Goal: Information Seeking & Learning: Compare options

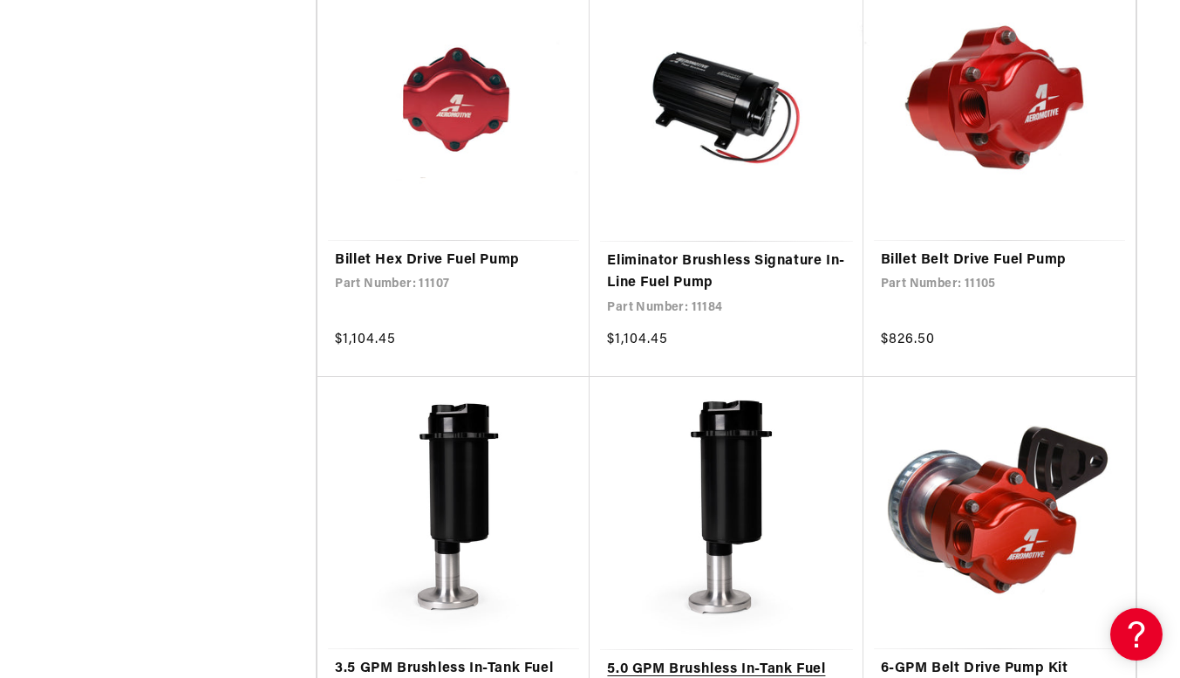
scroll to position [6395, 0]
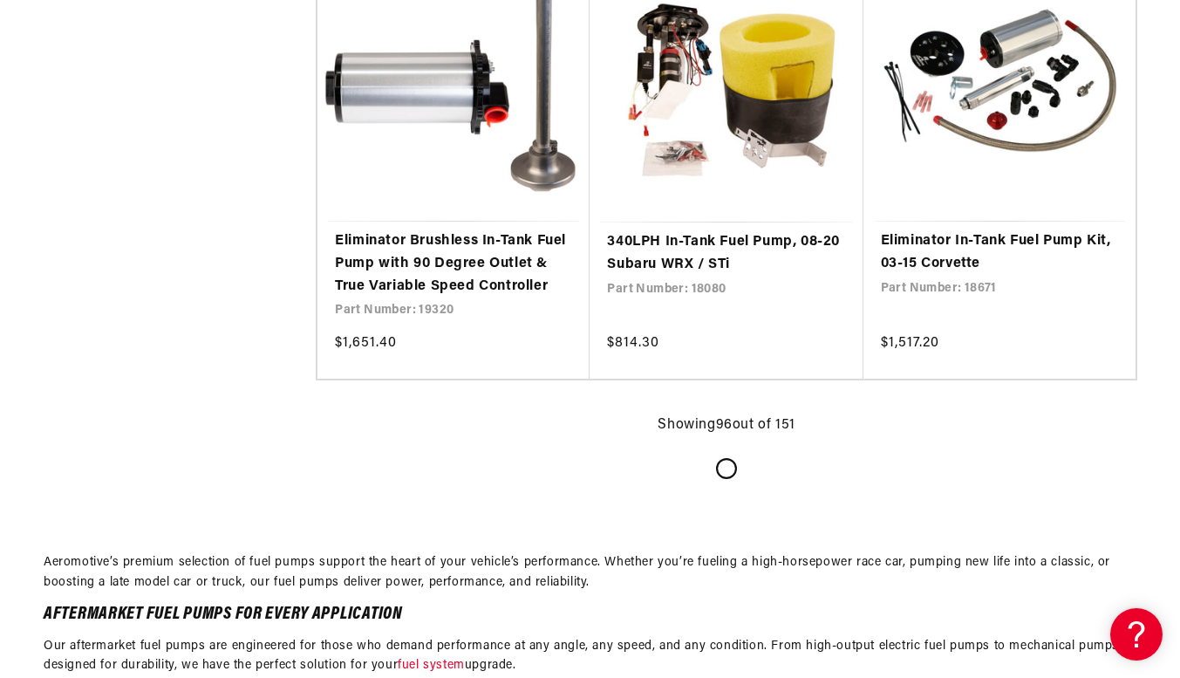
scroll to position [13952, 0]
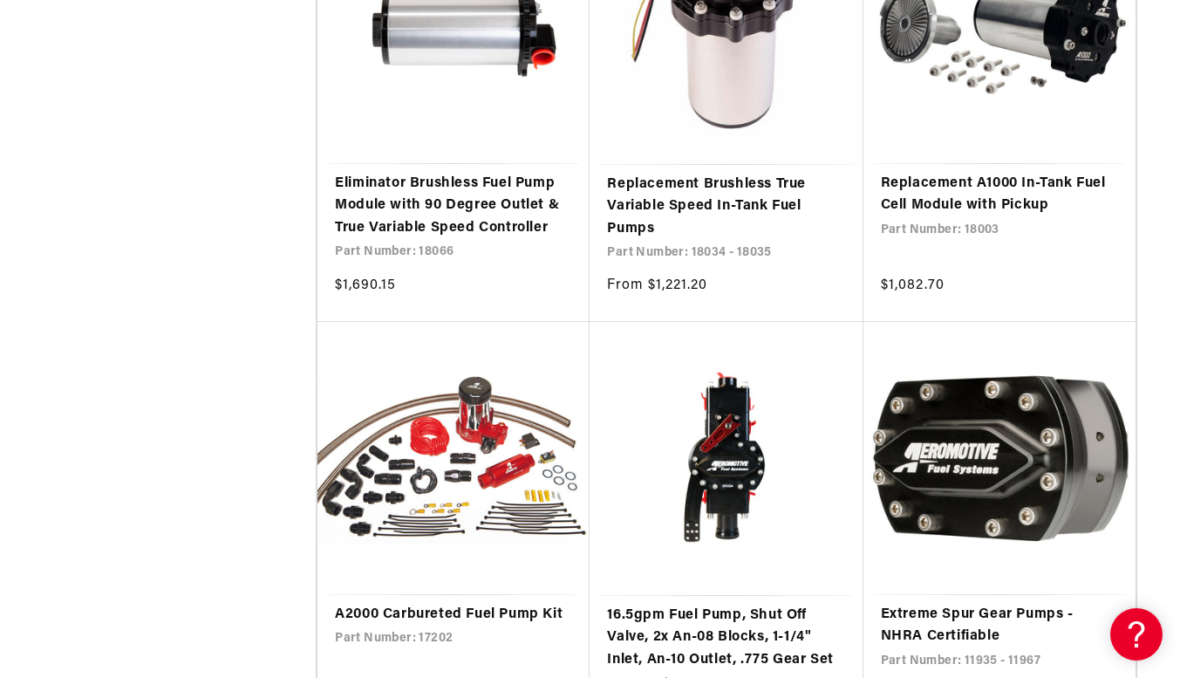
scroll to position [16568, 0]
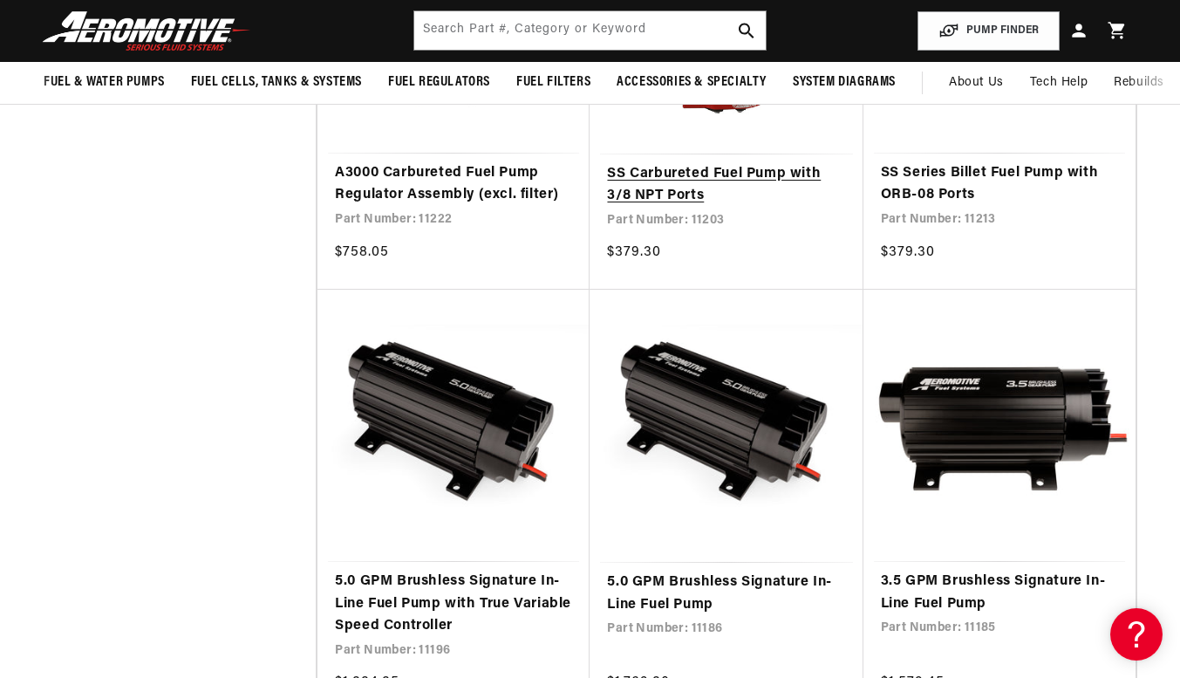
scroll to position [16859, 0]
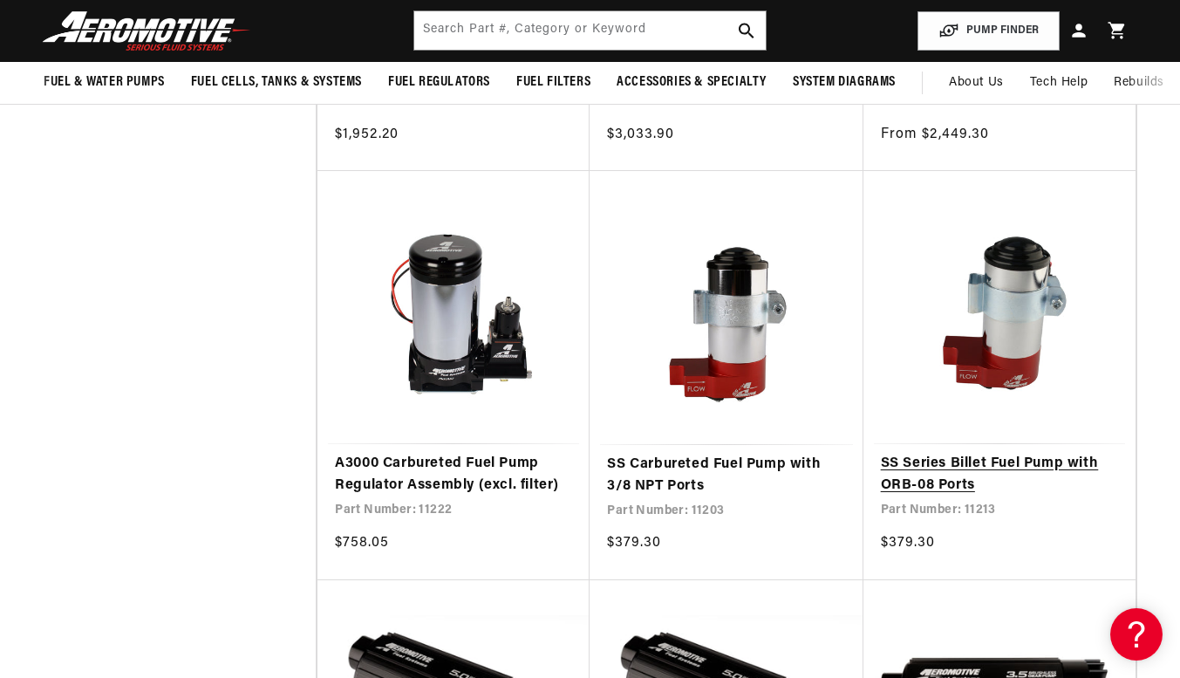
click at [944, 474] on link "SS Series Billet Fuel Pump with ORB-08 Ports" at bounding box center [999, 475] width 237 height 44
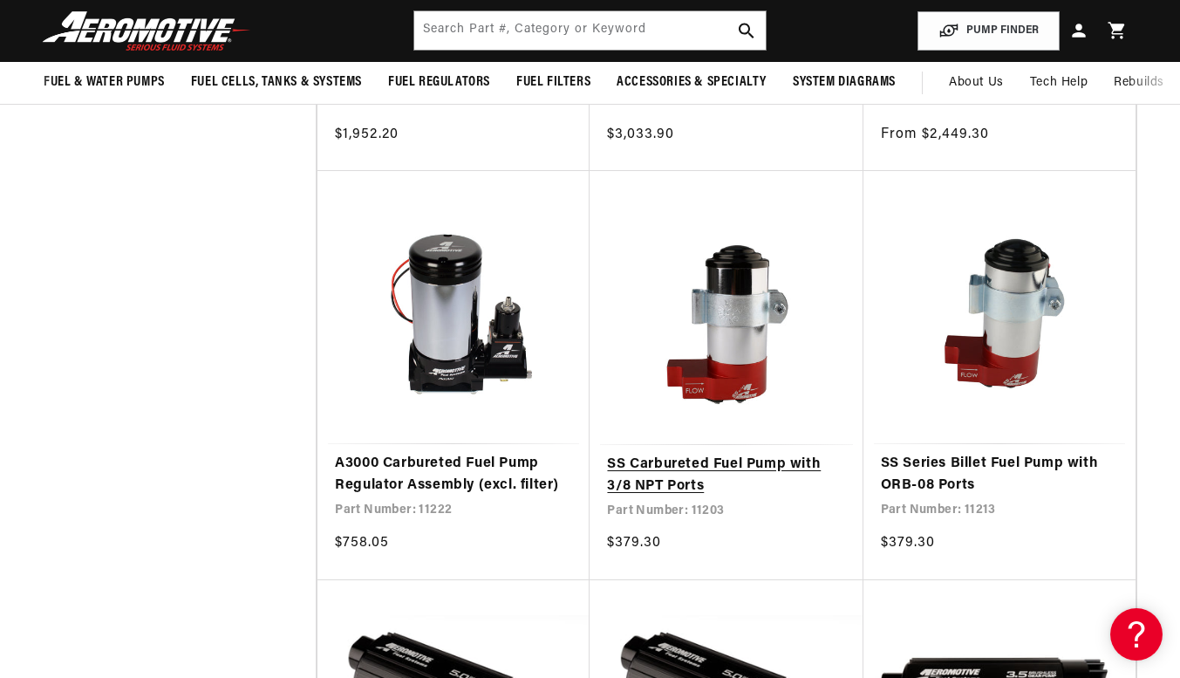
click at [707, 453] on link "SS Carbureted Fuel Pump with 3/8 NPT Ports" at bounding box center [726, 475] width 238 height 44
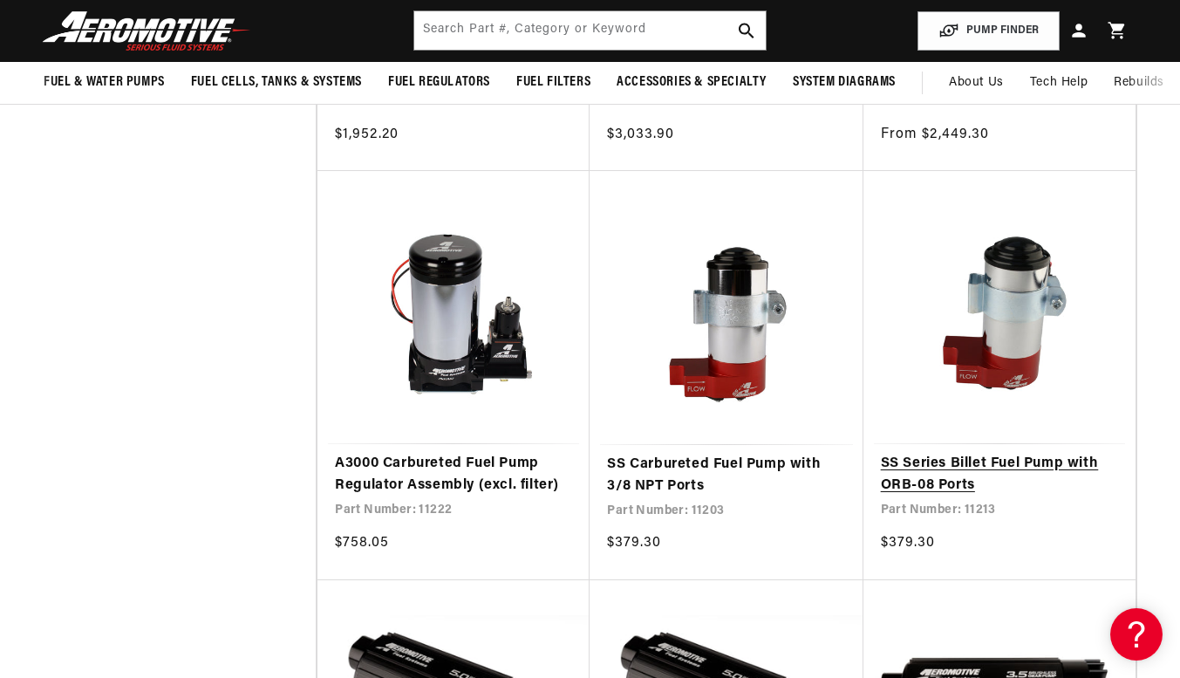
click at [1048, 453] on link "SS Series Billet Fuel Pump with ORB-08 Ports" at bounding box center [999, 475] width 237 height 44
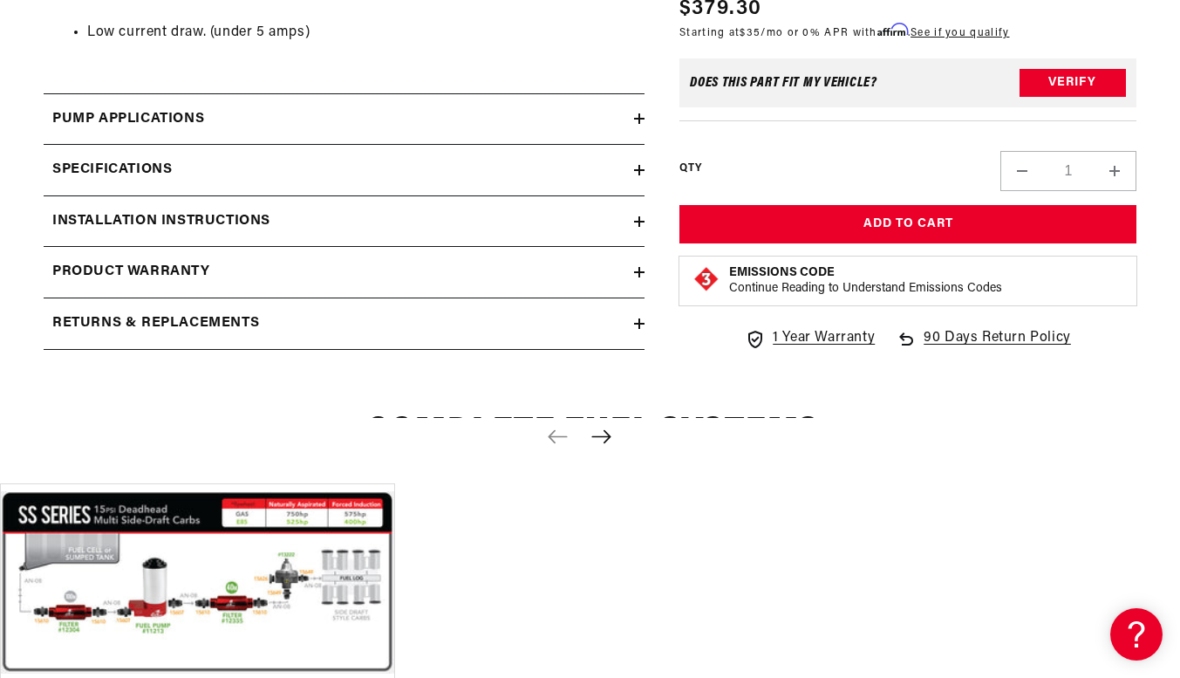
scroll to position [1162, 0]
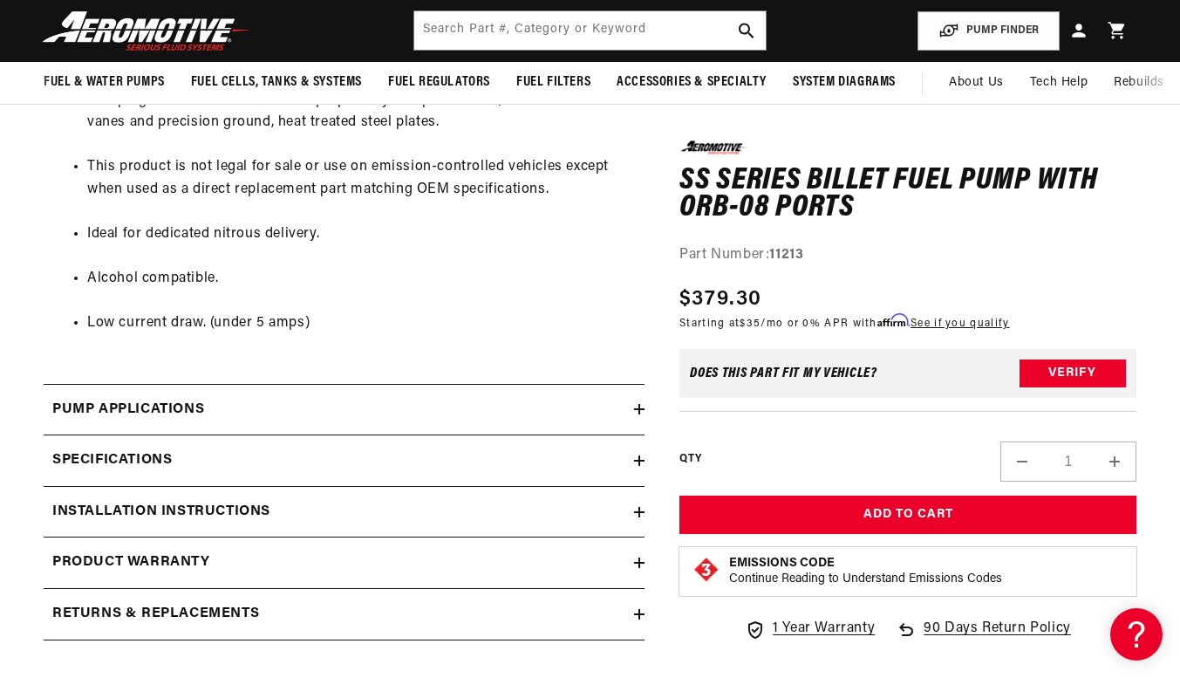
click at [577, 455] on div "Specifications" at bounding box center [339, 460] width 590 height 23
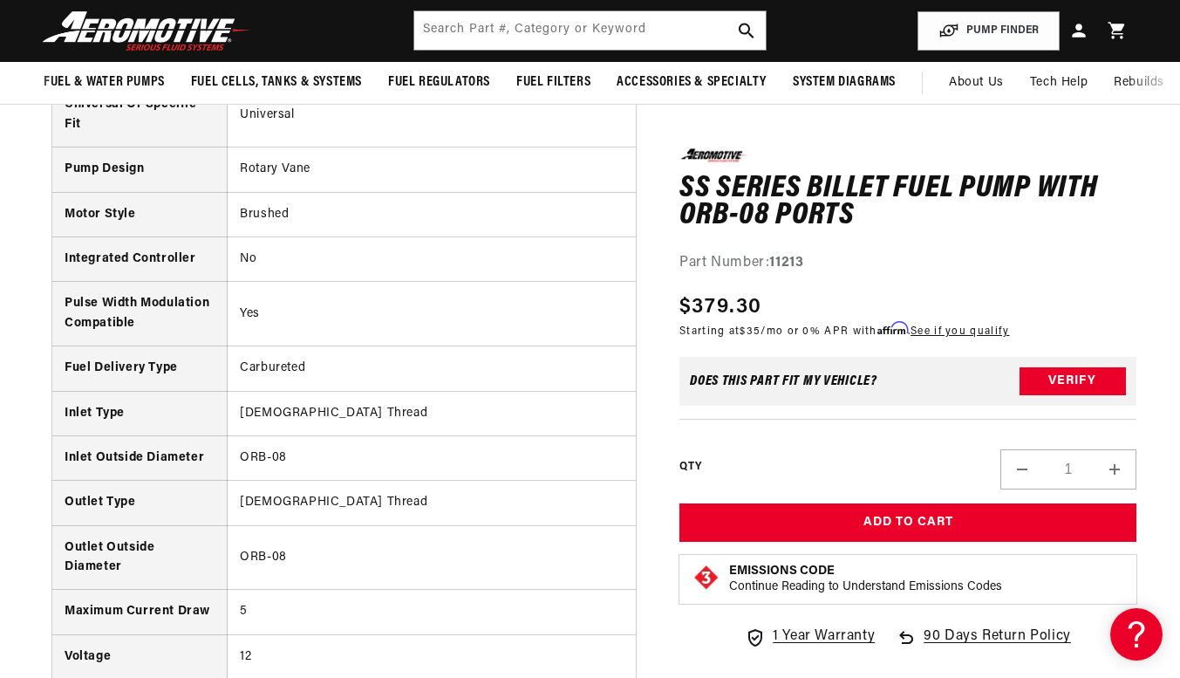
scroll to position [1453, 0]
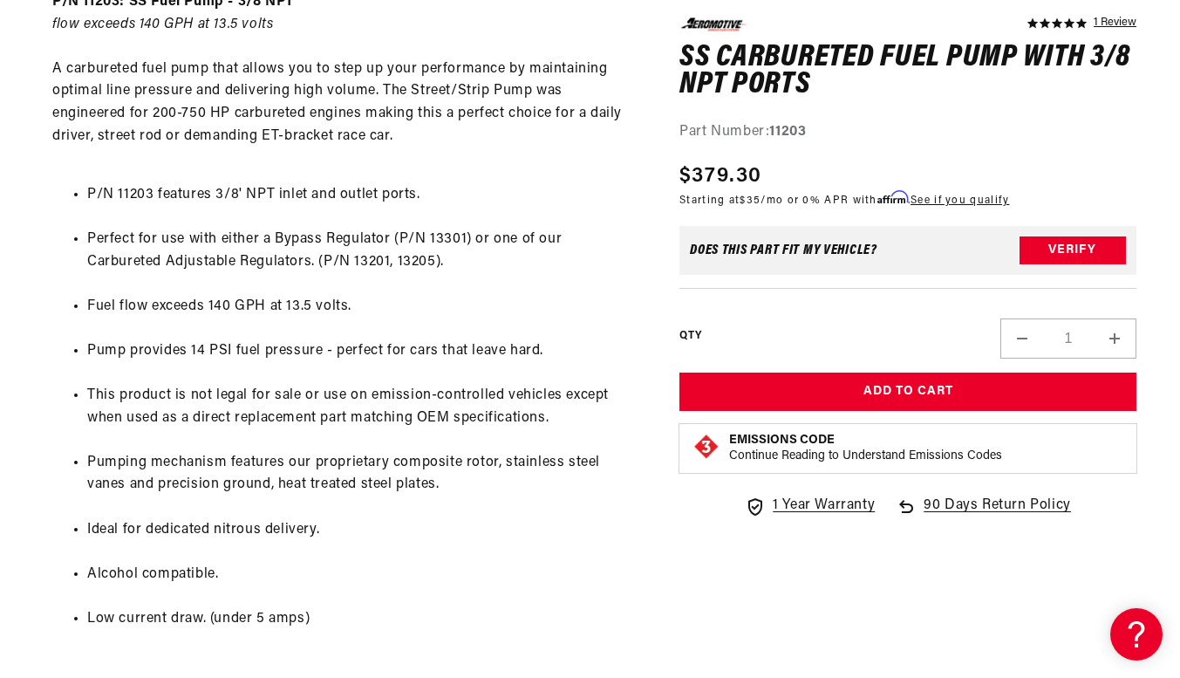
scroll to position [1162, 0]
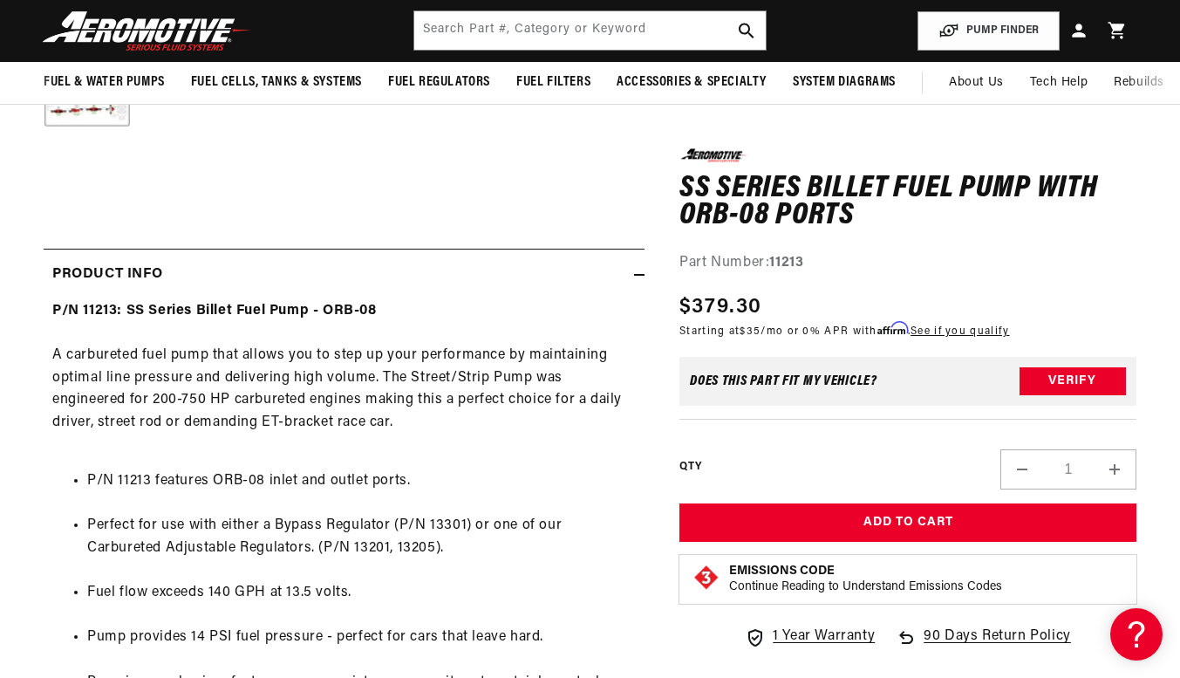
scroll to position [872, 0]
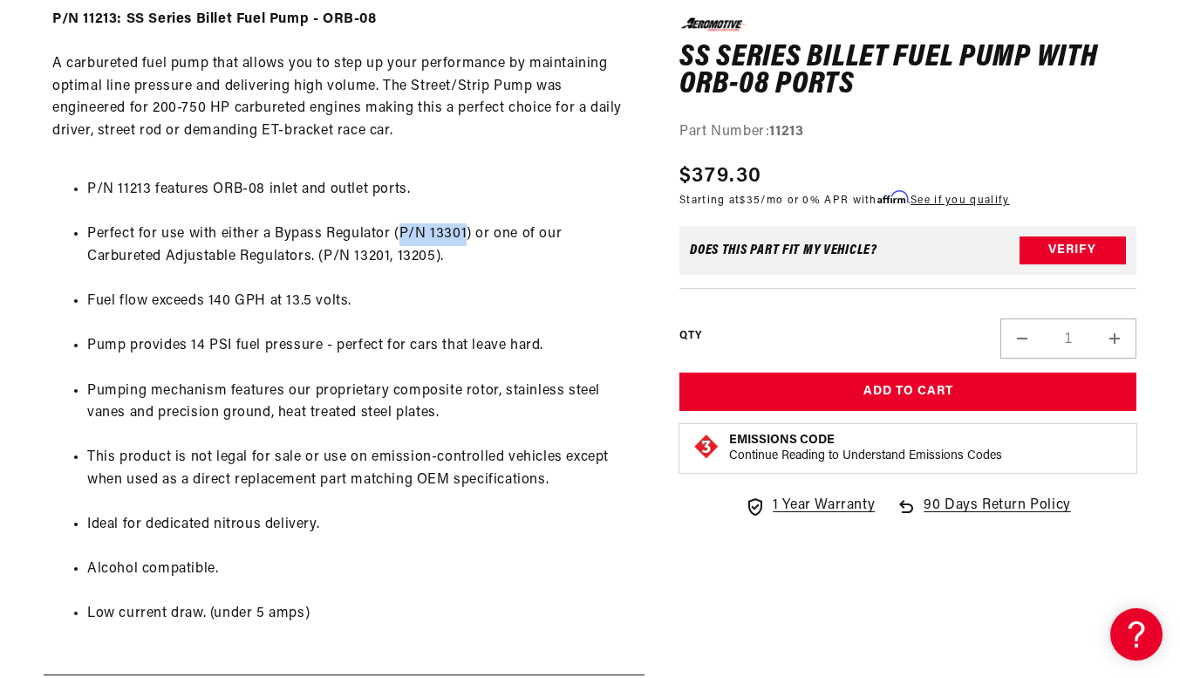
drag, startPoint x: 399, startPoint y: 232, endPoint x: 465, endPoint y: 237, distance: 65.6
click at [465, 237] on li "Perfect for use with either a Bypass Regulator (P/N 13301) or one of our Carbur…" at bounding box center [361, 245] width 548 height 44
copy li "P/N 13301"
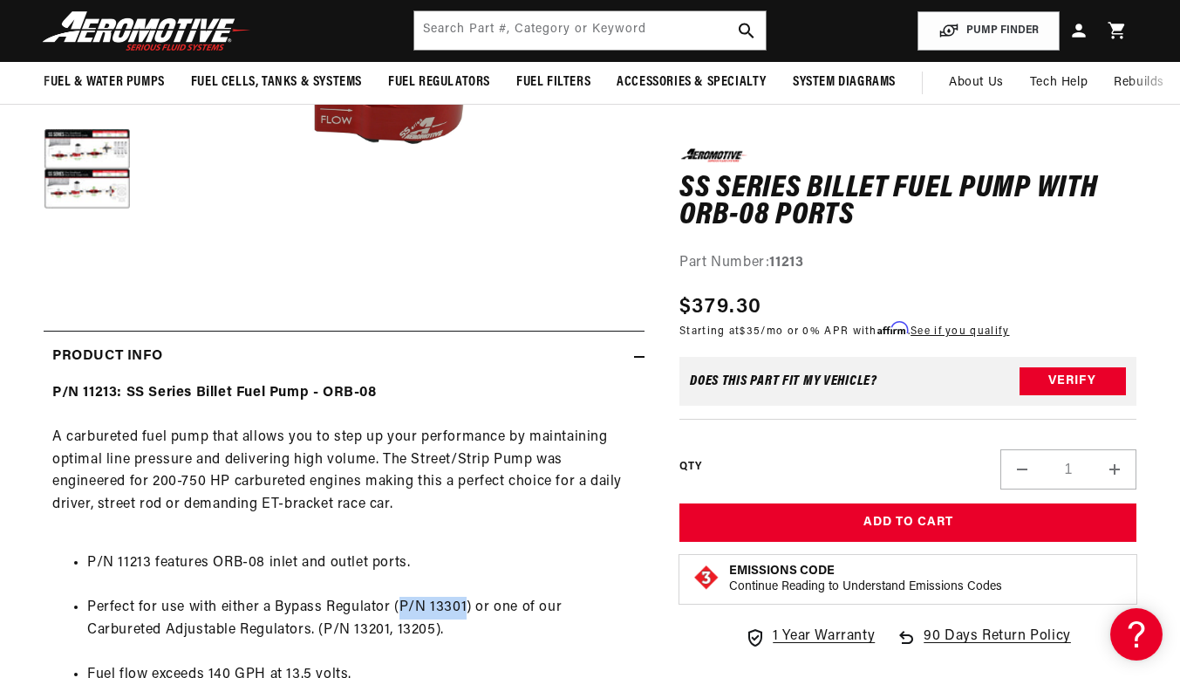
scroll to position [290, 0]
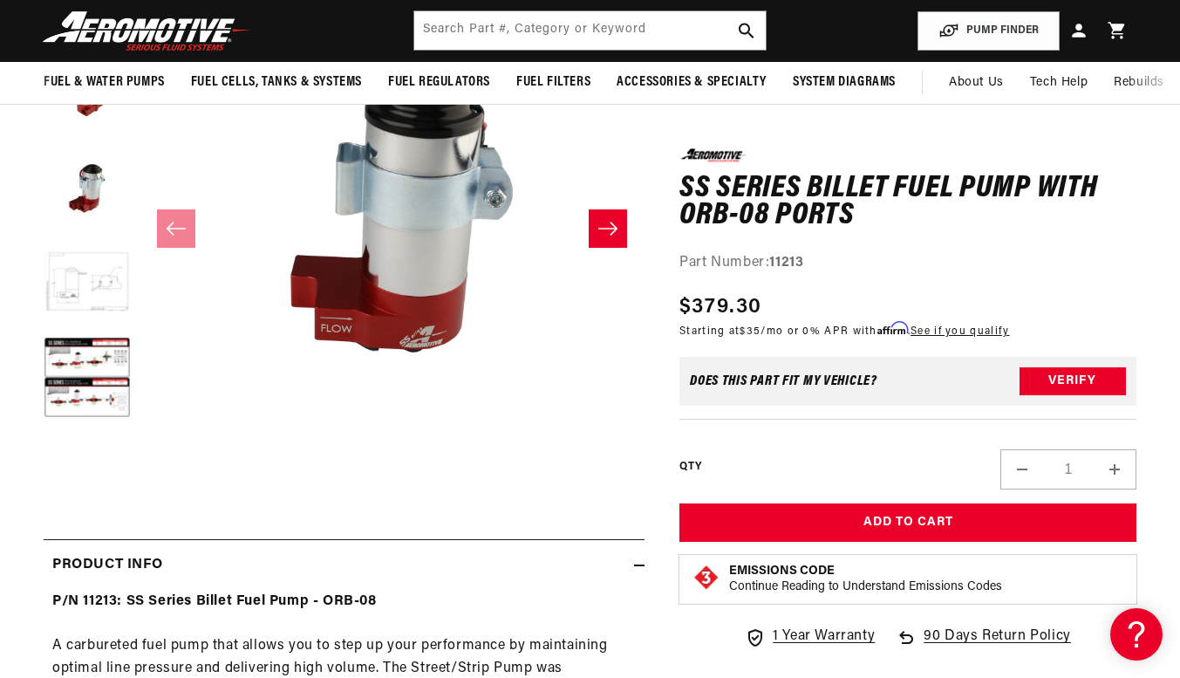
click at [100, 273] on button "Load image 5 in gallery view" at bounding box center [87, 283] width 87 height 87
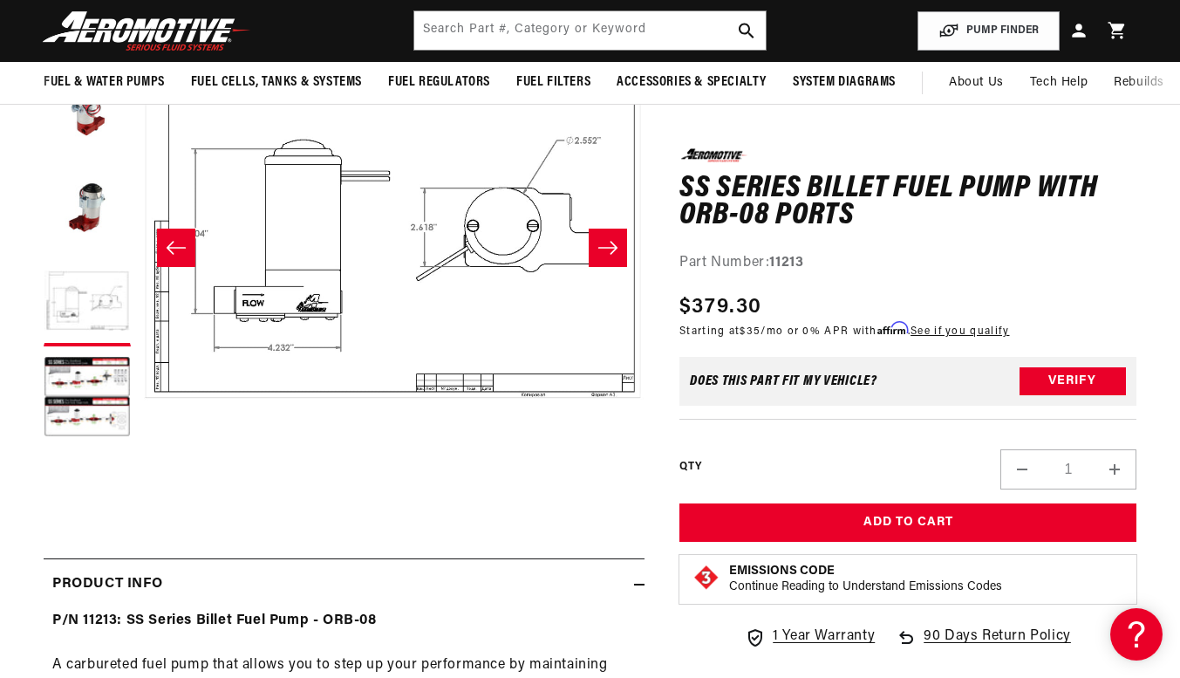
scroll to position [0, 0]
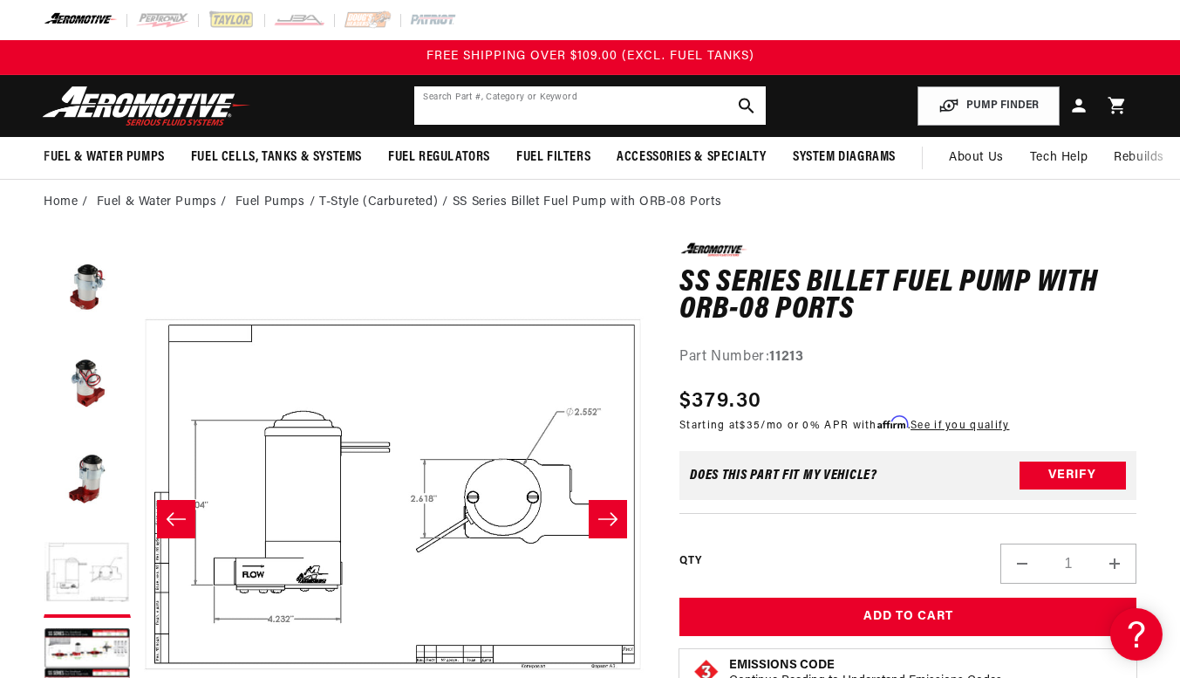
click at [569, 112] on input "text" at bounding box center [589, 105] width 351 height 38
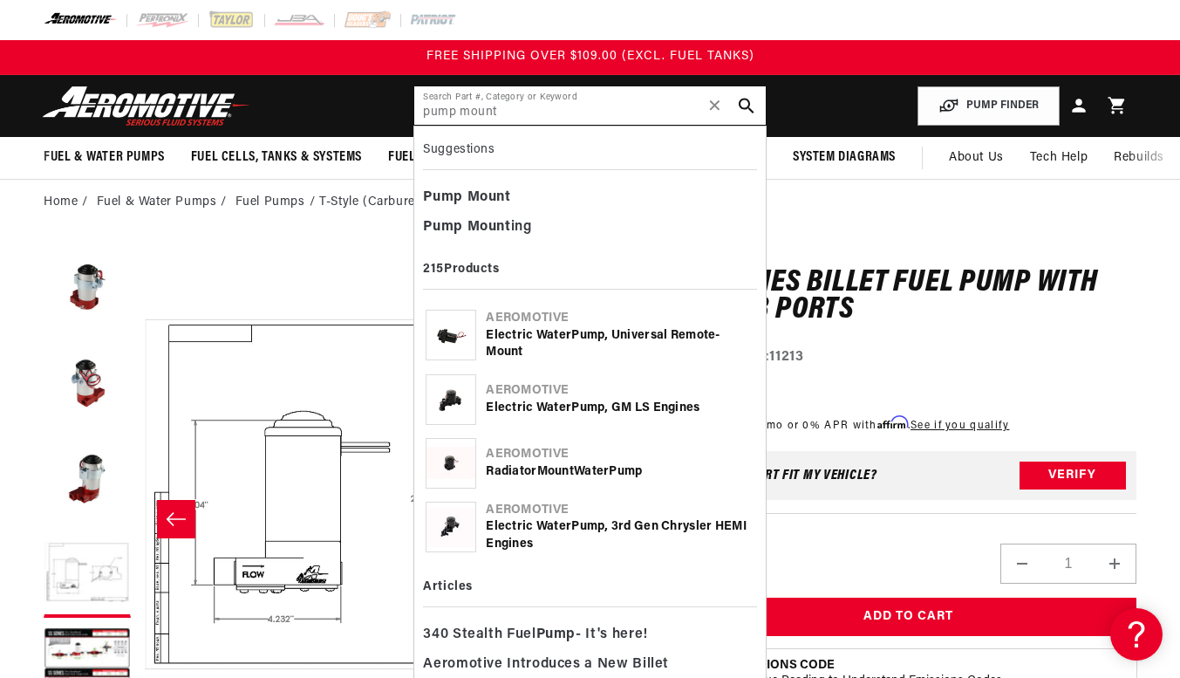
type input "pump mount"
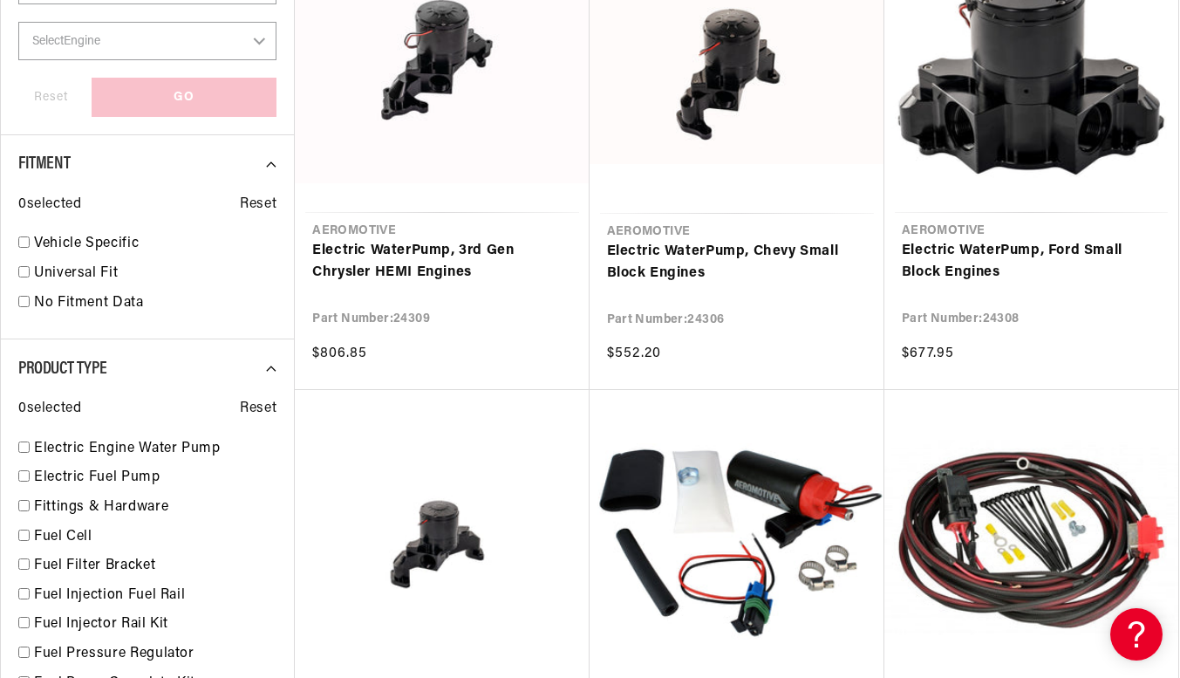
scroll to position [1162, 0]
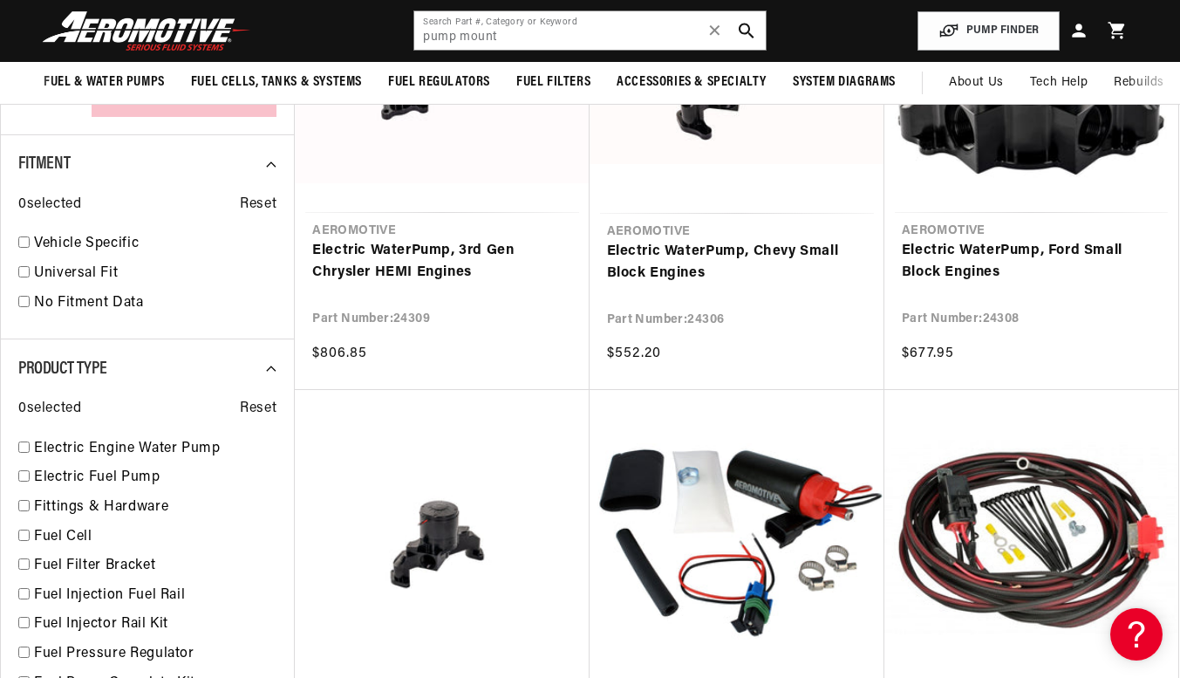
scroll to position [581, 0]
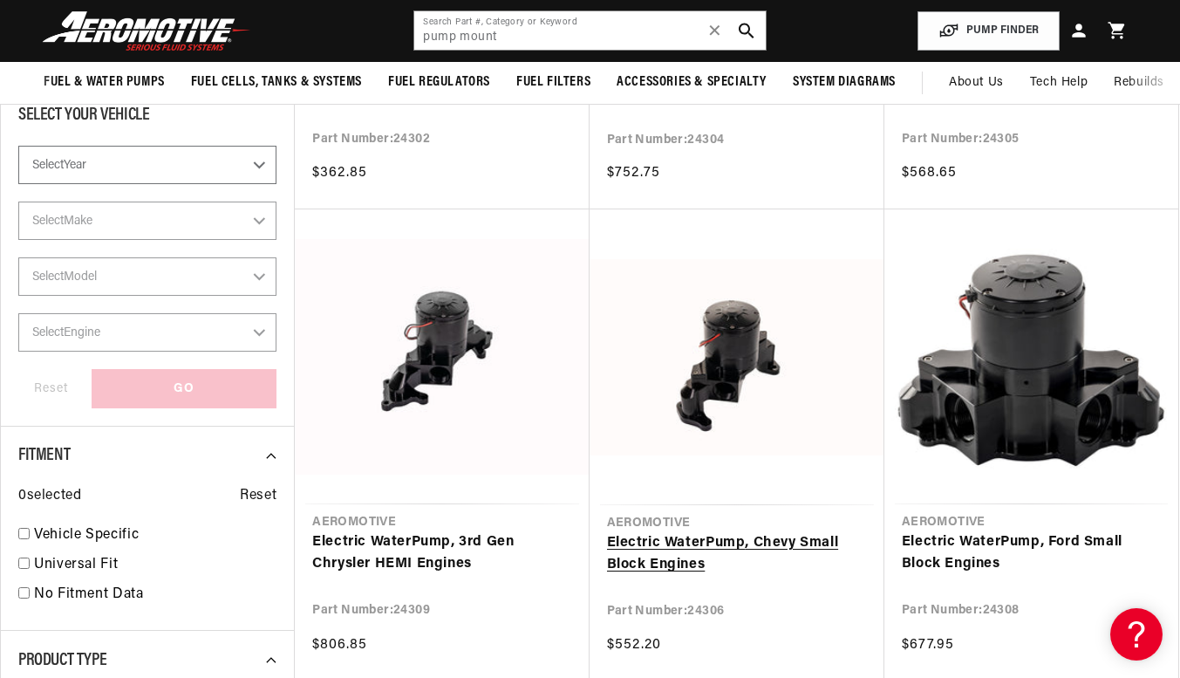
drag, startPoint x: 732, startPoint y: 390, endPoint x: 704, endPoint y: 555, distance: 168.2
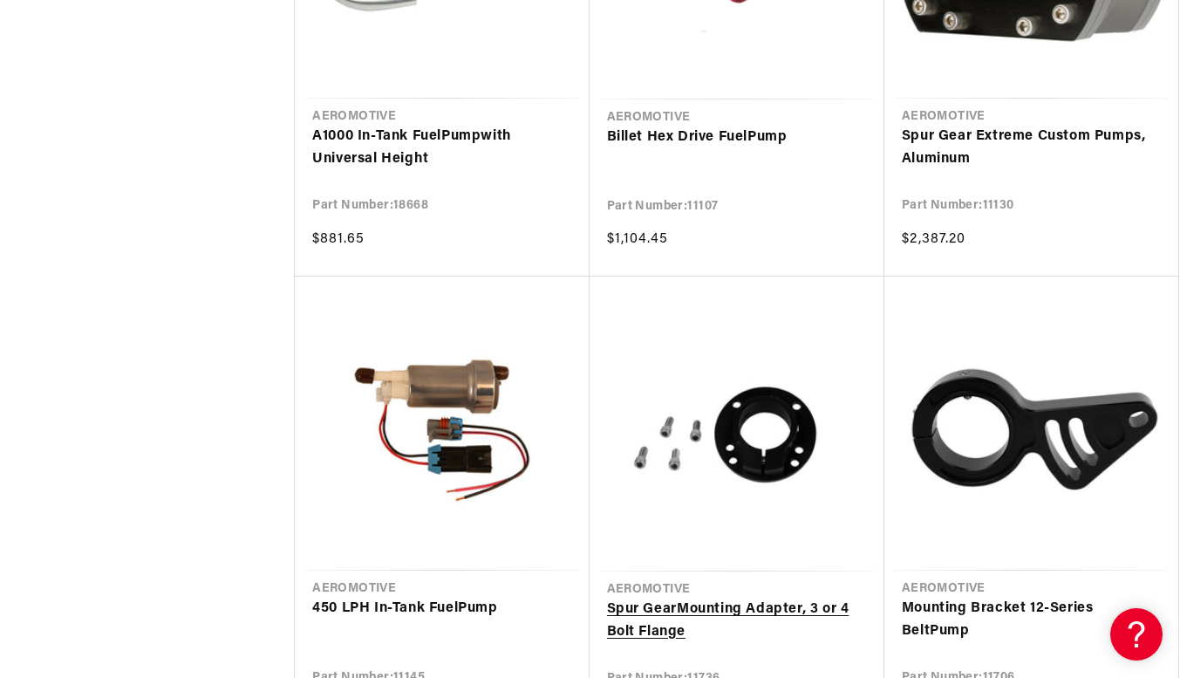
scroll to position [5522, 0]
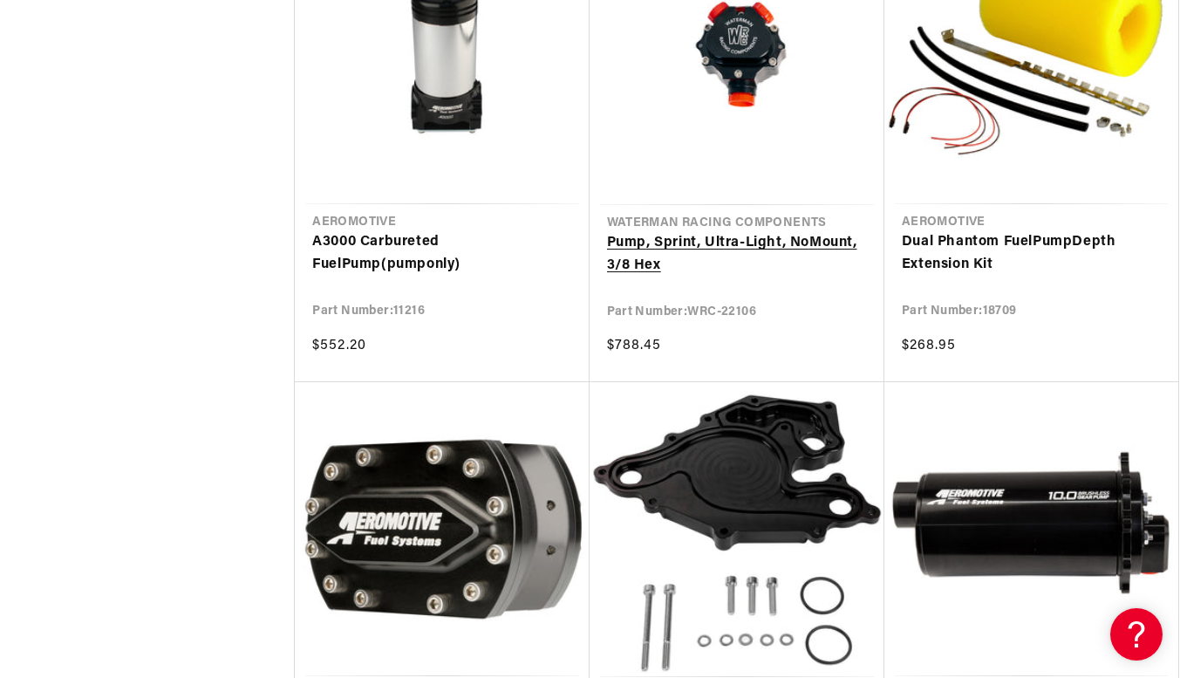
scroll to position [8720, 0]
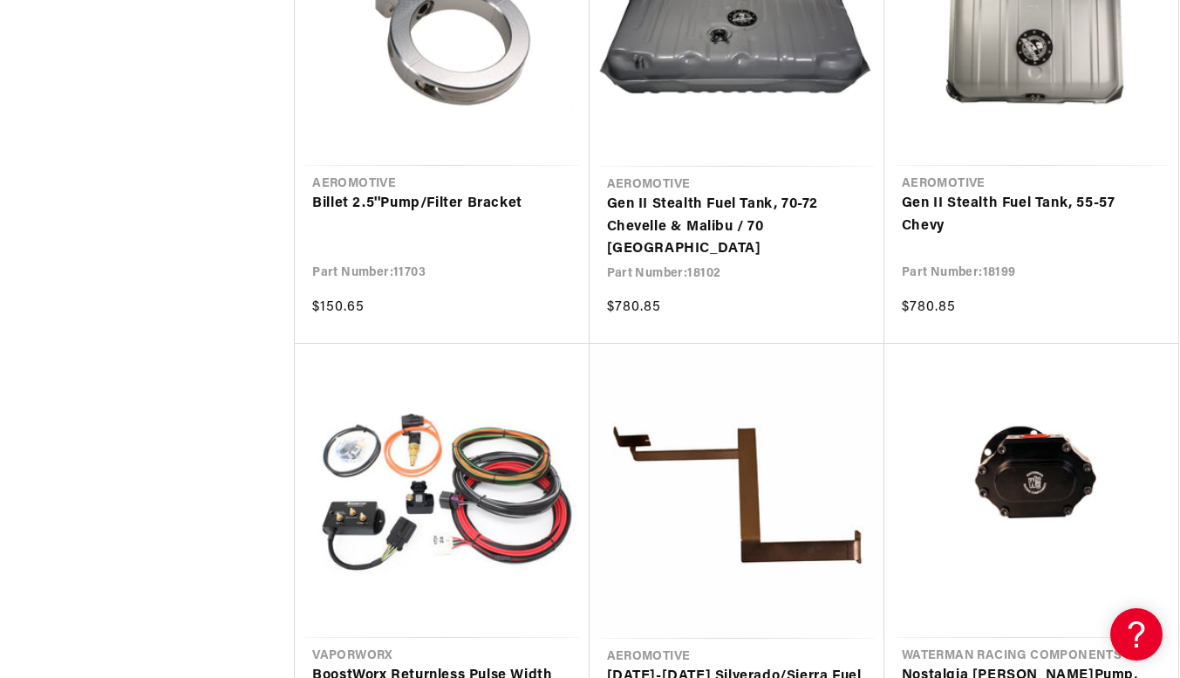
scroll to position [9592, 0]
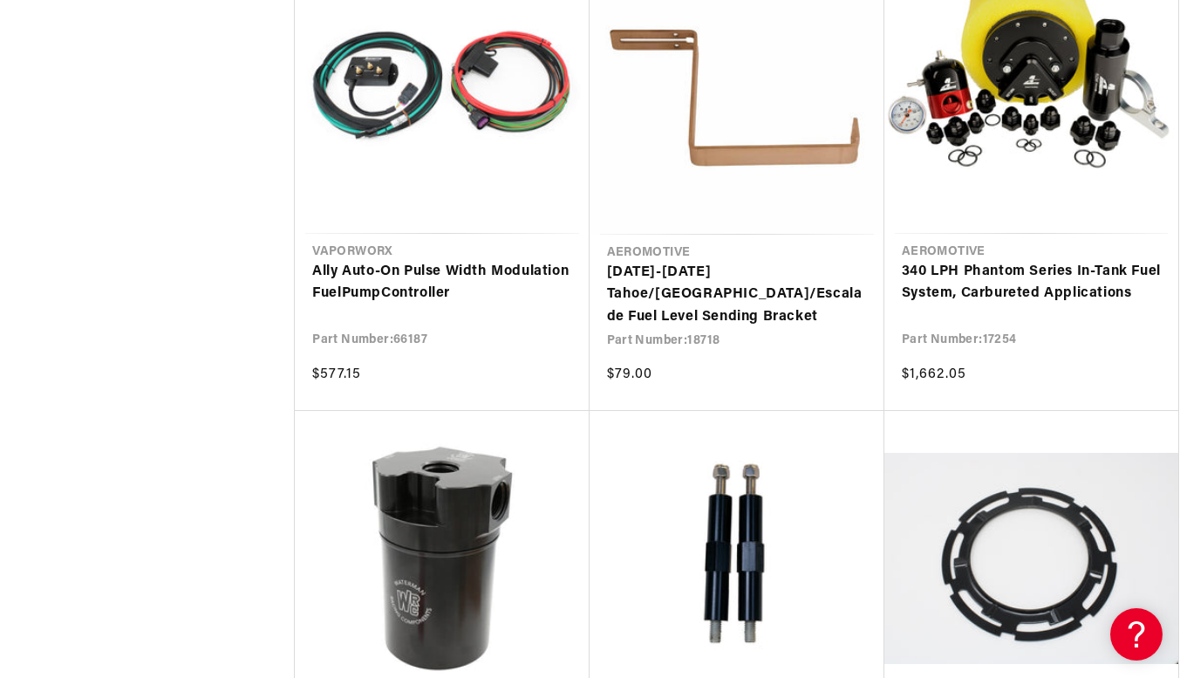
scroll to position [14824, 0]
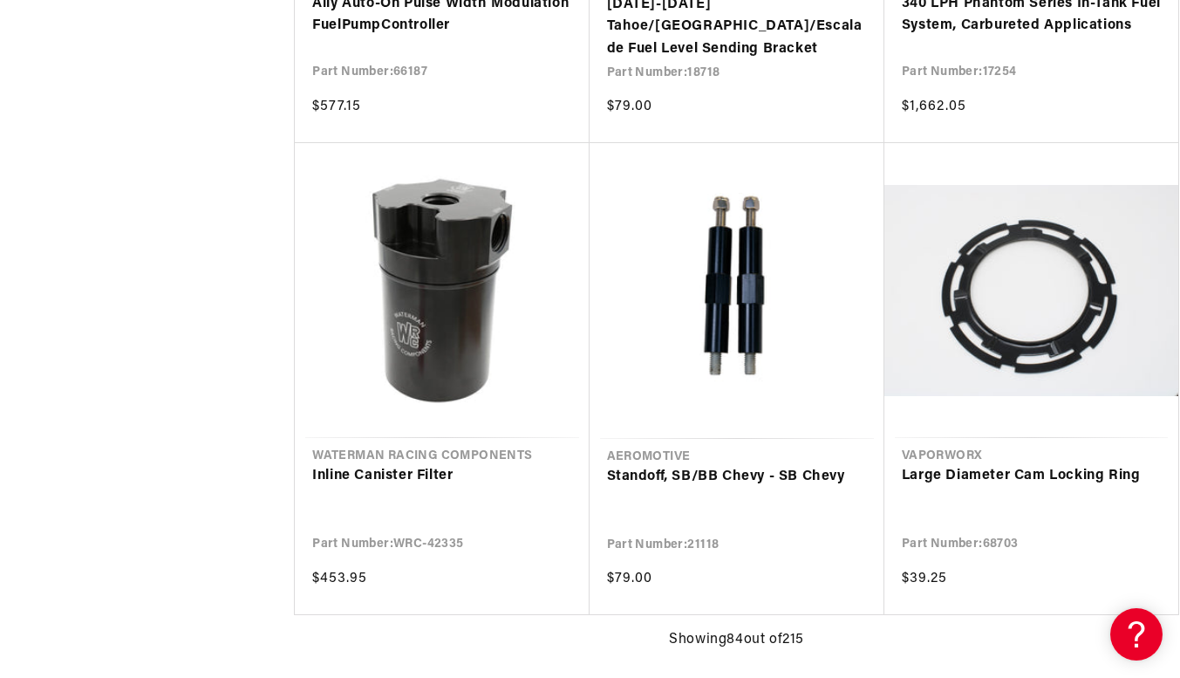
scroll to position [13676, 0]
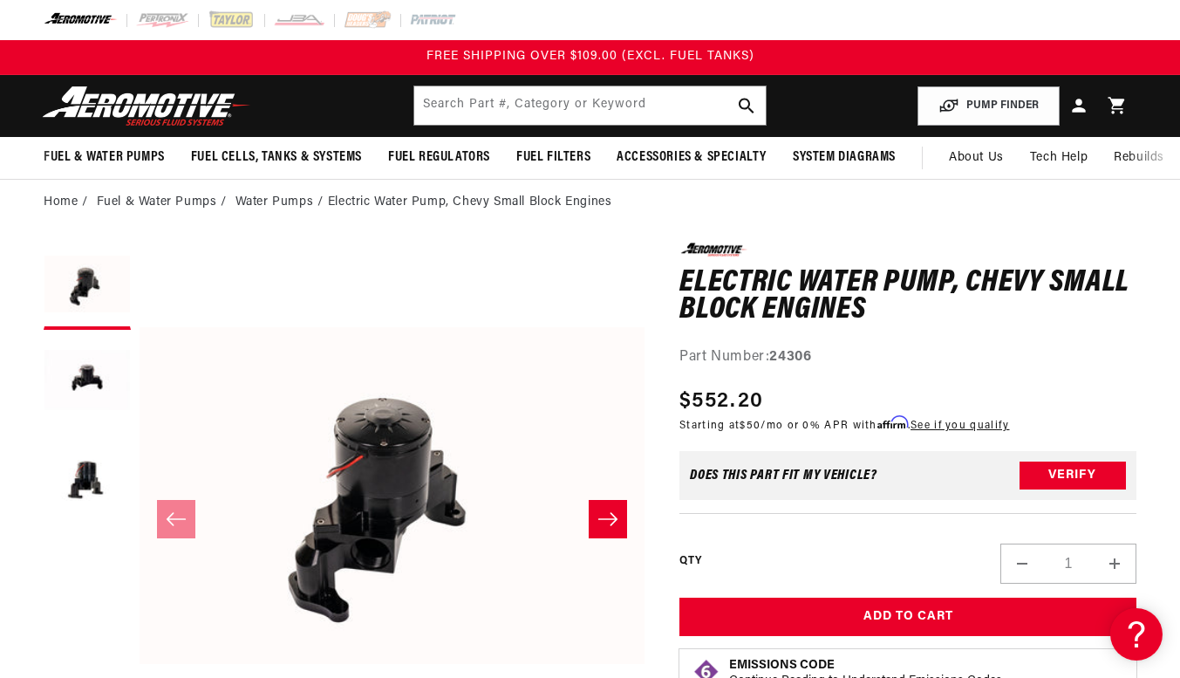
scroll to position [290, 0]
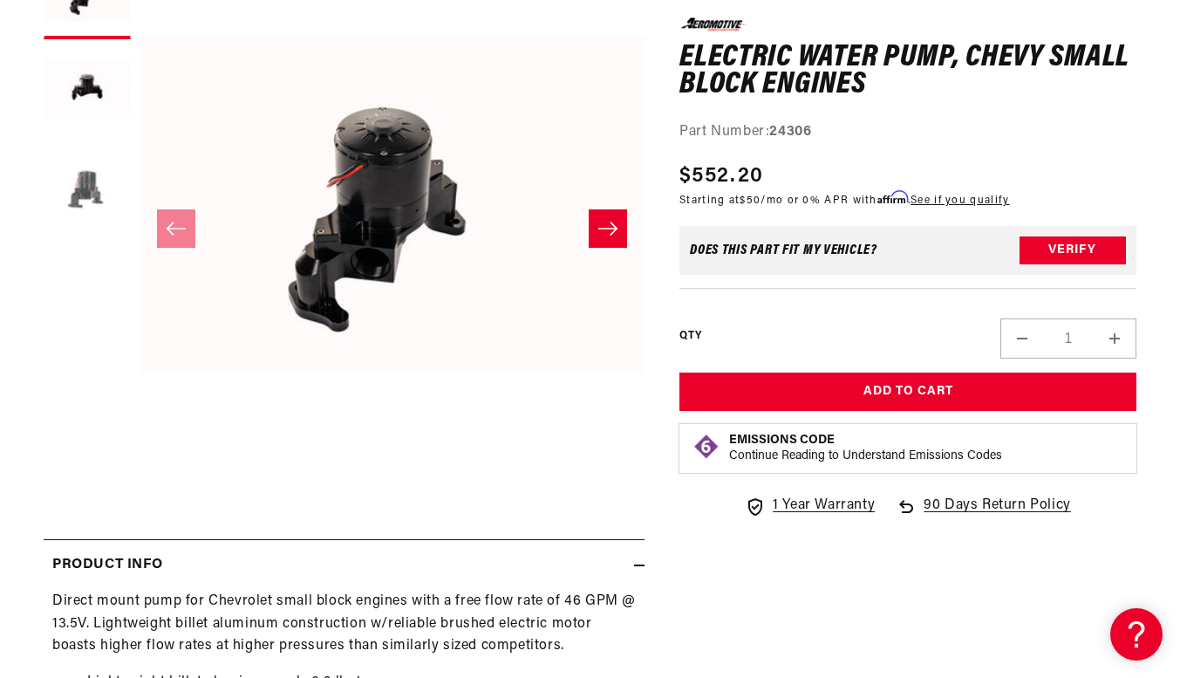
click at [109, 190] on button "Load image 3 in gallery view" at bounding box center [87, 187] width 87 height 87
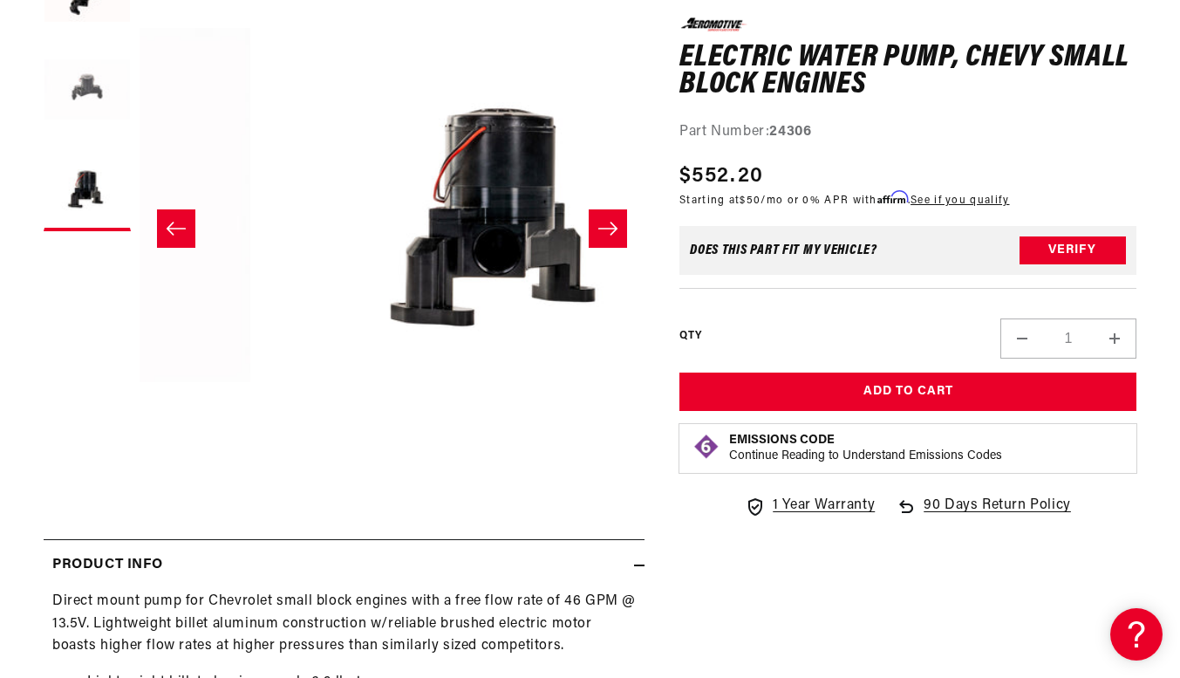
click at [92, 95] on button "Load image 2 in gallery view" at bounding box center [87, 91] width 87 height 87
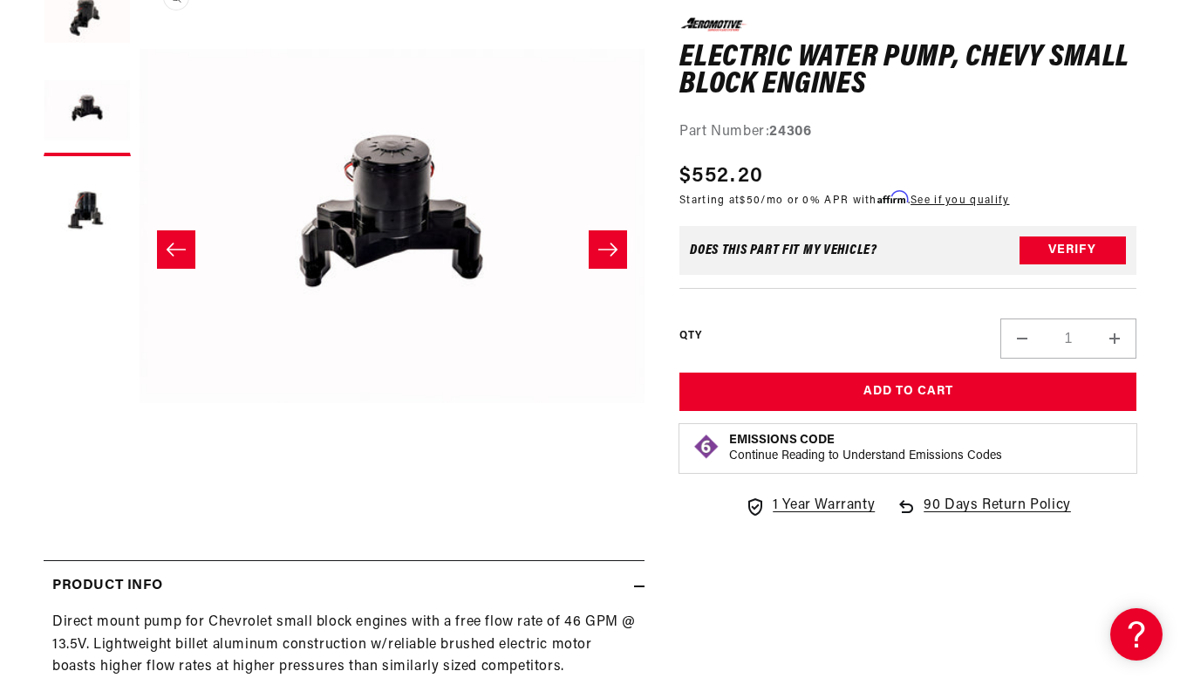
scroll to position [0, 0]
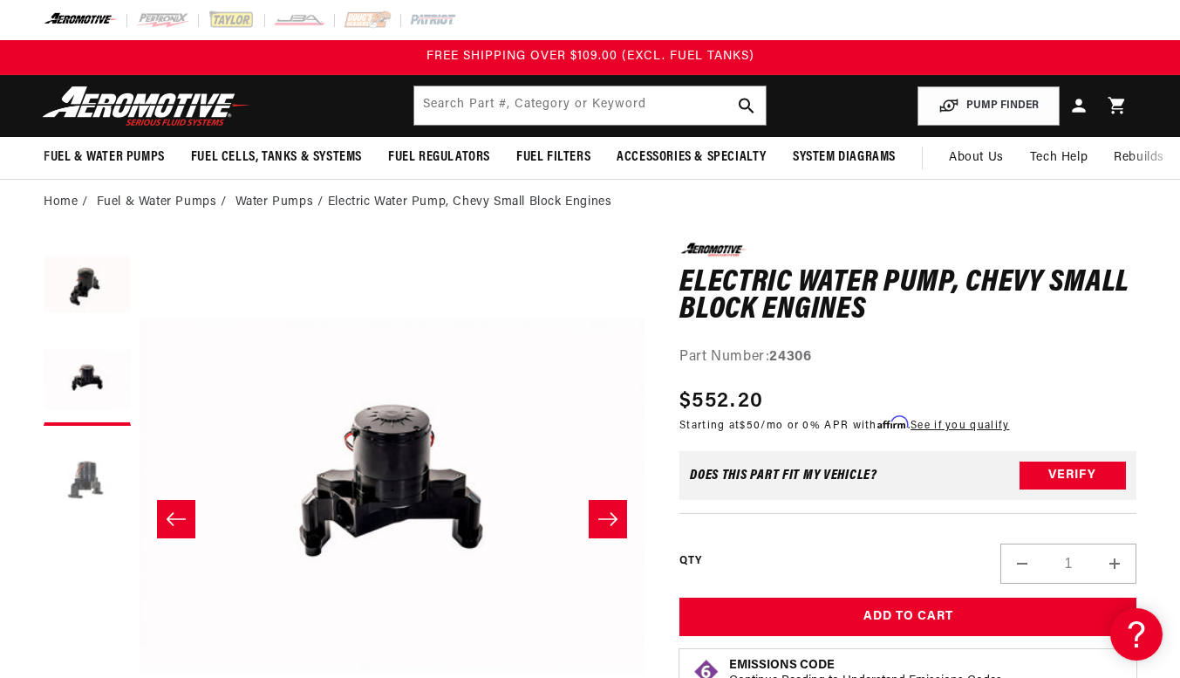
click at [91, 482] on button "Load image 3 in gallery view" at bounding box center [87, 477] width 87 height 87
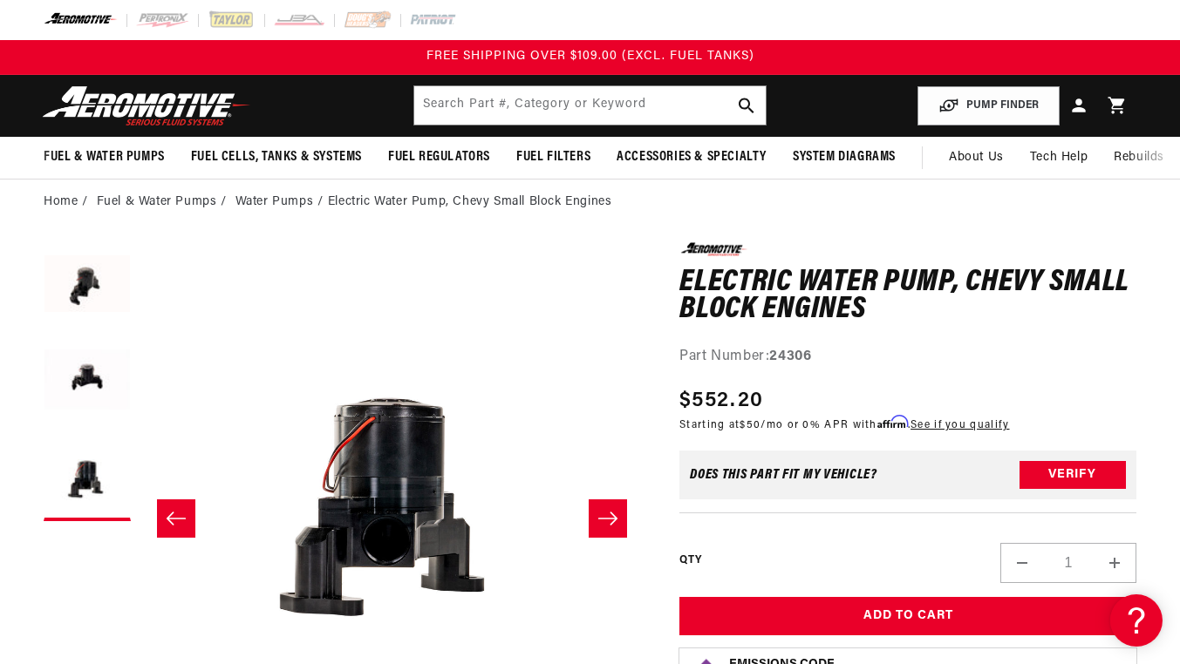
click at [620, 512] on button "Slide right" at bounding box center [608, 519] width 38 height 38
click at [58, 373] on button "Load image 2 in gallery view" at bounding box center [87, 381] width 87 height 87
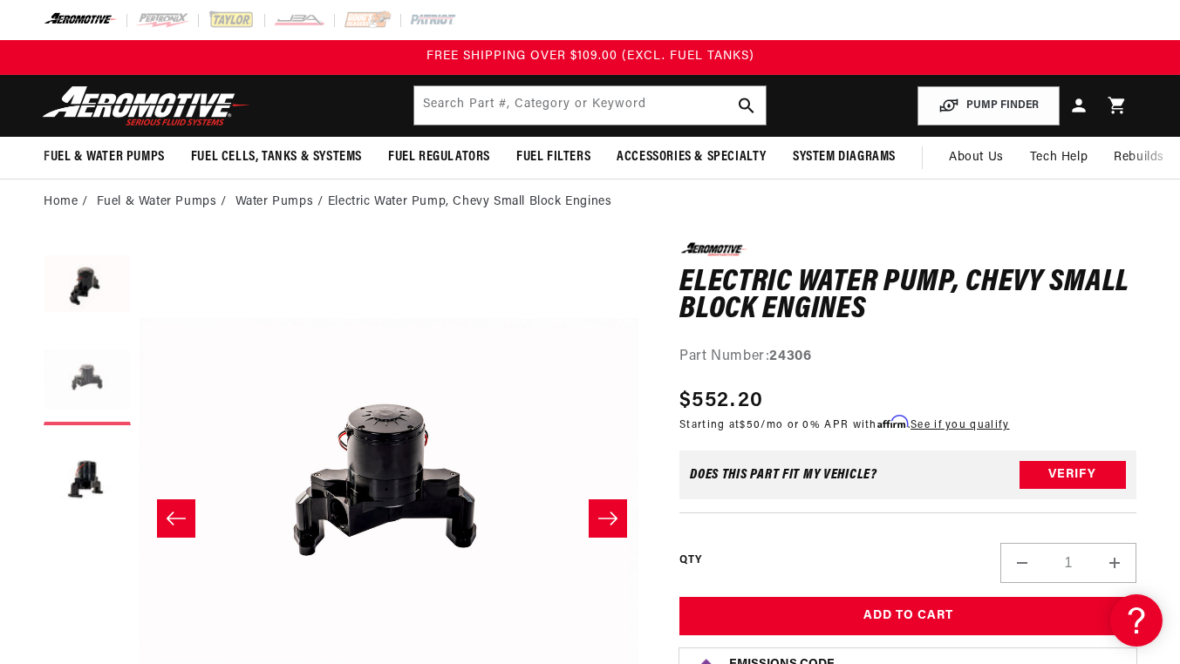
scroll to position [0, 505]
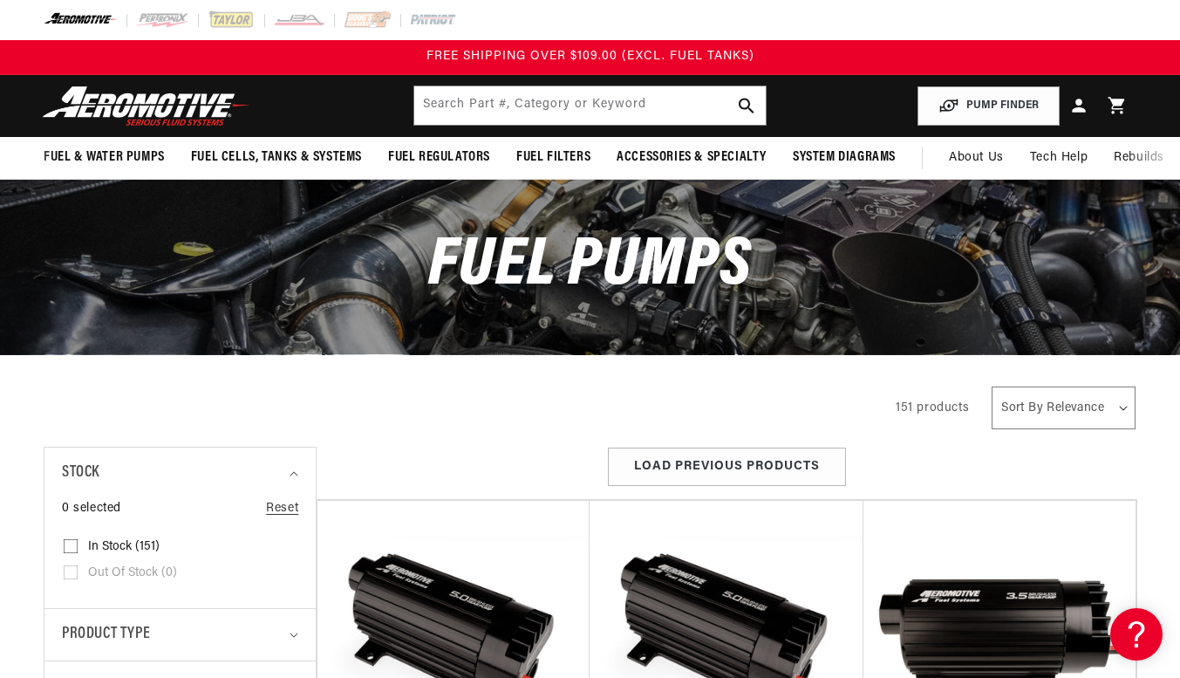
scroll to position [290, 0]
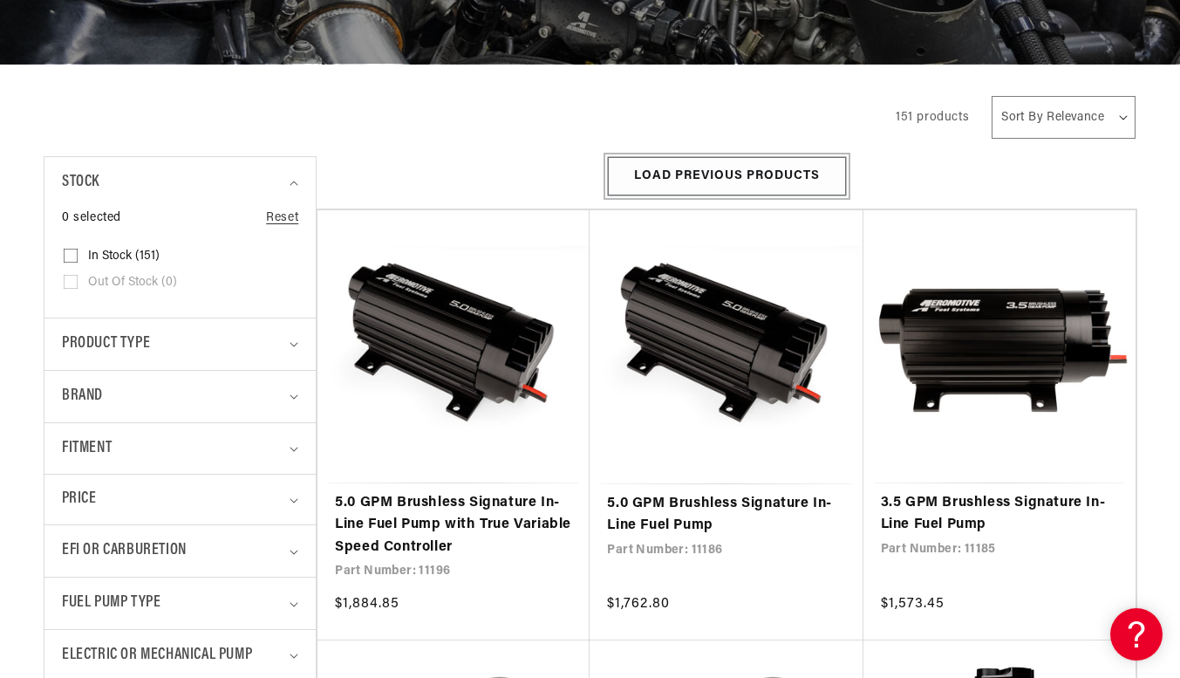
click at [729, 173] on button "Load Previous Products" at bounding box center [727, 176] width 238 height 39
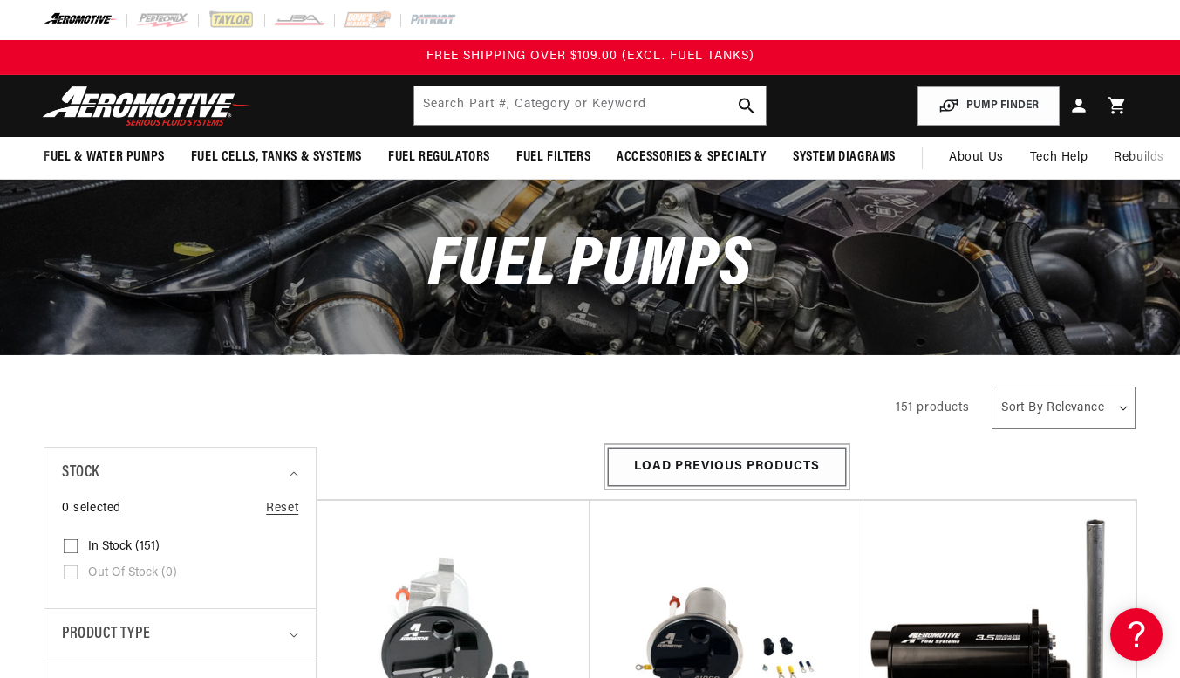
click at [799, 462] on button "Load Previous Products" at bounding box center [727, 466] width 238 height 39
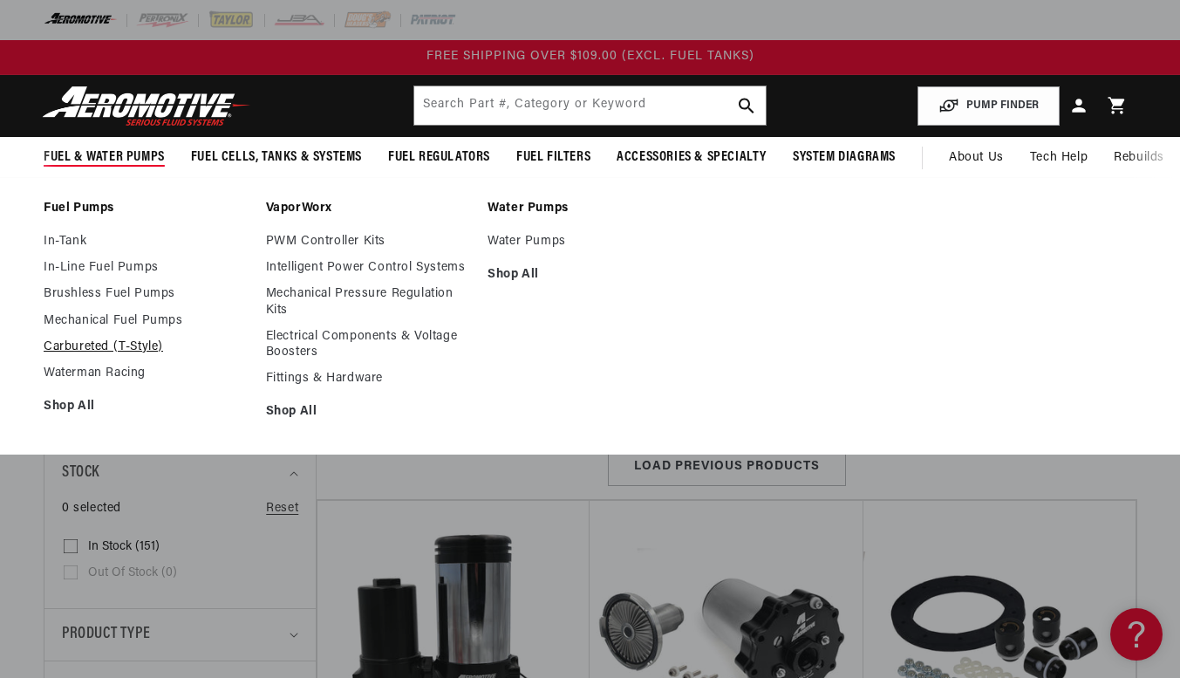
click at [108, 350] on link "Carbureted (T-Style)" at bounding box center [146, 347] width 205 height 16
